Goal: Task Accomplishment & Management: Manage account settings

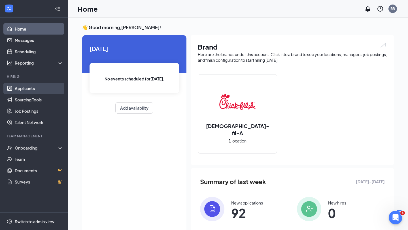
click at [23, 90] on link "Applicants" at bounding box center [39, 88] width 48 height 11
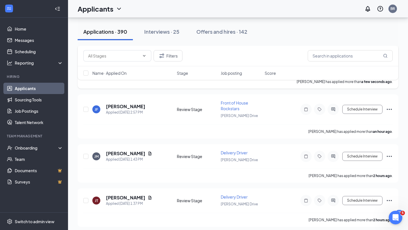
scroll to position [70, 0]
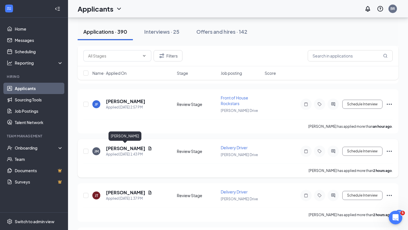
click at [128, 148] on h5 "[PERSON_NAME]" at bounding box center [125, 148] width 39 height 6
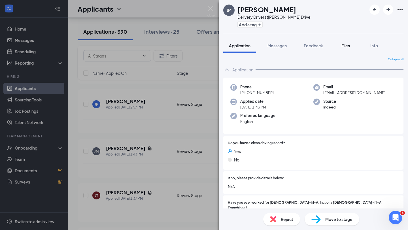
click at [345, 46] on span "Files" at bounding box center [346, 45] width 9 height 5
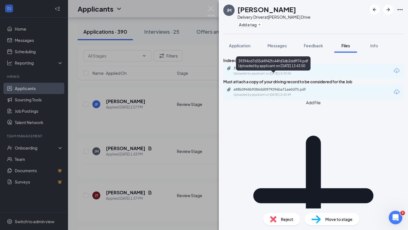
click at [306, 76] on div "Uploaded by applicant on [DATE] 13:43:50" at bounding box center [276, 73] width 85 height 5
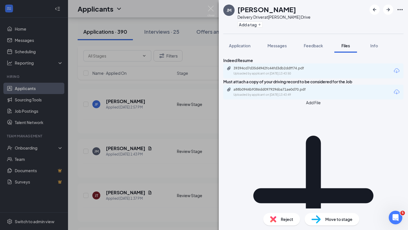
click at [130, 147] on div "[PERSON_NAME] [PERSON_NAME] Delivery Driver at [PERSON_NAME] Drive Add a tag Ap…" at bounding box center [204, 115] width 408 height 230
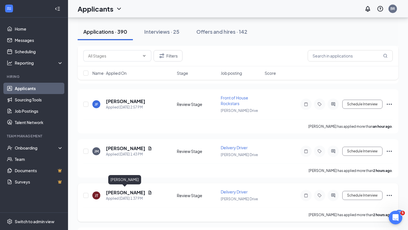
click at [127, 192] on h5 "[PERSON_NAME]" at bounding box center [125, 193] width 39 height 6
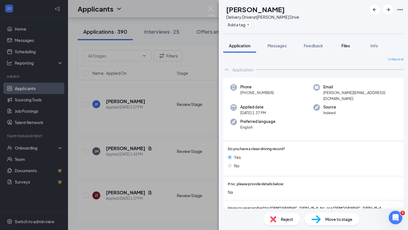
click at [351, 45] on div "Files" at bounding box center [345, 46] width 11 height 6
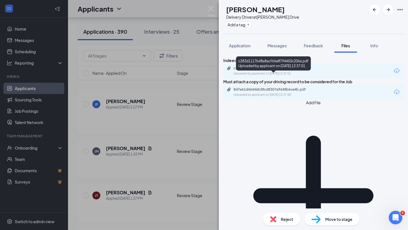
click at [299, 76] on div "Uploaded by applicant on [DATE] 13:37:01" at bounding box center [276, 73] width 85 height 5
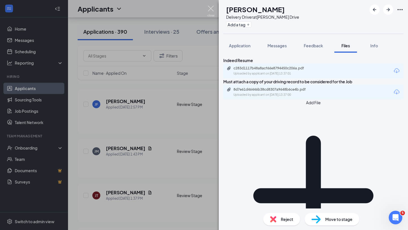
click at [212, 9] on img at bounding box center [210, 11] width 7 height 11
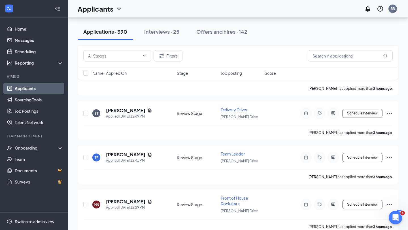
scroll to position [198, 0]
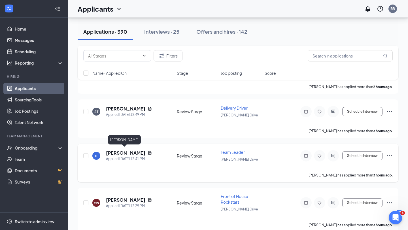
click at [128, 150] on h5 "[PERSON_NAME]" at bounding box center [125, 153] width 39 height 6
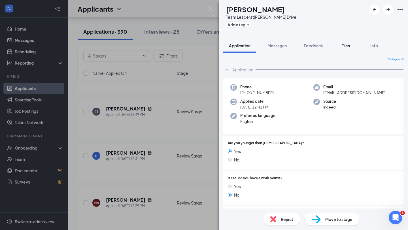
click at [349, 46] on span "Files" at bounding box center [346, 45] width 9 height 5
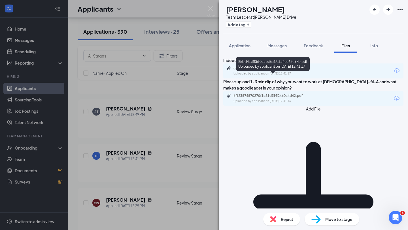
click at [302, 76] on div "85bd413f05f0aab36af71fa4ee63c97b.pdf Uploaded by applicant on [DATE] 12:41:17" at bounding box center [273, 71] width 92 height 10
click at [212, 12] on img at bounding box center [210, 11] width 7 height 11
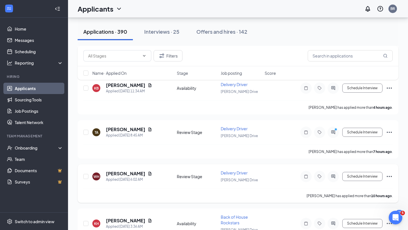
scroll to position [362, 0]
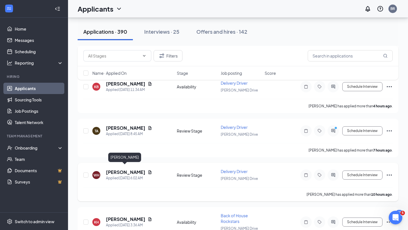
click at [126, 169] on h5 "[PERSON_NAME]" at bounding box center [125, 172] width 39 height 6
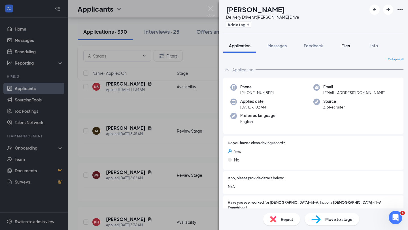
click at [349, 45] on span "Files" at bounding box center [346, 45] width 9 height 5
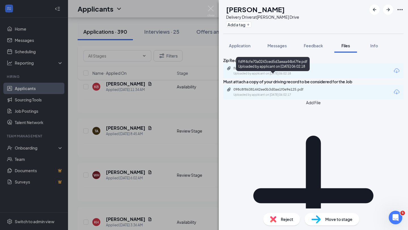
click at [310, 73] on div "fd9f4cfe70a0243ced5d3aeaa44b67fe.pdf Uploaded by applicant on [DATE] 06:02:18" at bounding box center [273, 65] width 74 height 16
click at [302, 71] on div "fd9f4cfe70a0243ced5d3aeaa44b67fe.pdf" at bounding box center [273, 68] width 79 height 5
click at [211, 6] on img at bounding box center [210, 11] width 7 height 11
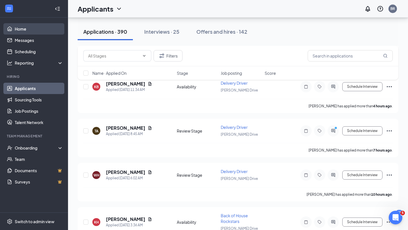
click at [27, 34] on link "Home" at bounding box center [39, 28] width 48 height 11
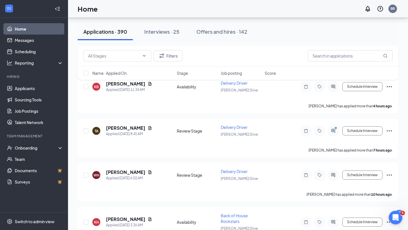
scroll to position [46, 0]
